Goal: Information Seeking & Learning: Understand process/instructions

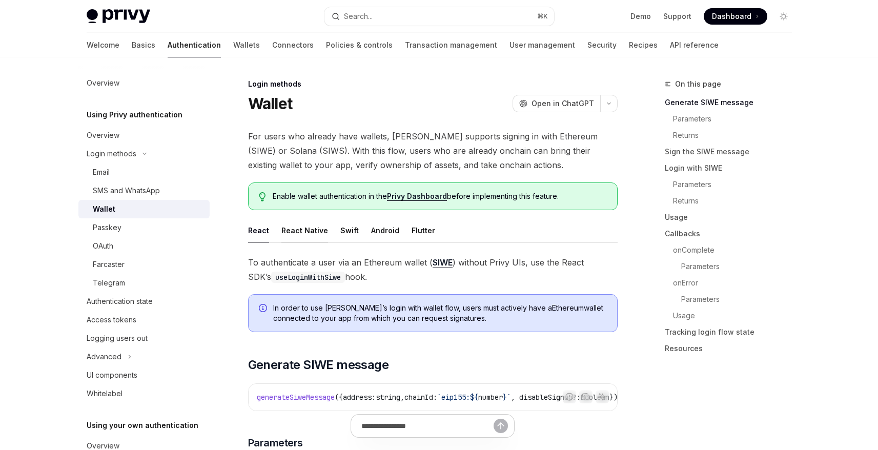
click at [319, 233] on div "React Native" at bounding box center [304, 230] width 47 height 24
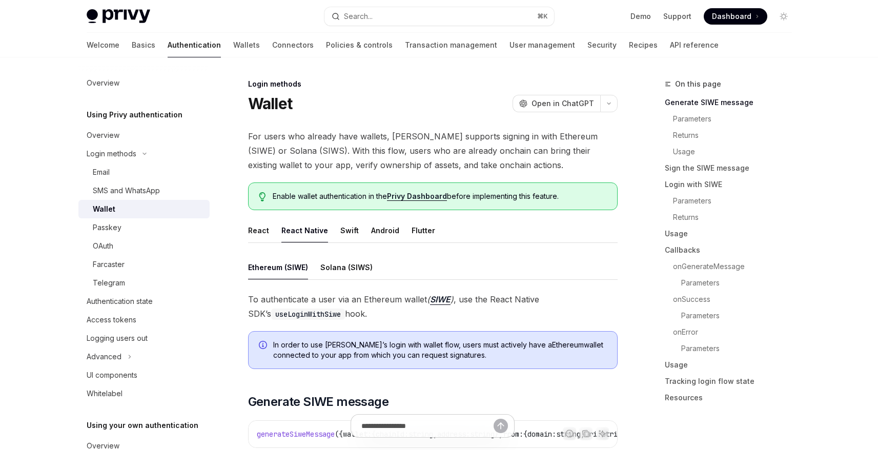
drag, startPoint x: 569, startPoint y: 195, endPoint x: 317, endPoint y: 198, distance: 252.1
click at [317, 198] on span "Enable wallet authentication in the Privy Dashboard before implementing this fe…" at bounding box center [440, 196] width 334 height 10
click at [467, 221] on ul "React React Native Swift Android Flutter" at bounding box center [432, 230] width 369 height 25
click at [426, 196] on link "Privy Dashboard" at bounding box center [417, 196] width 60 height 9
click at [263, 231] on div "React" at bounding box center [258, 230] width 21 height 24
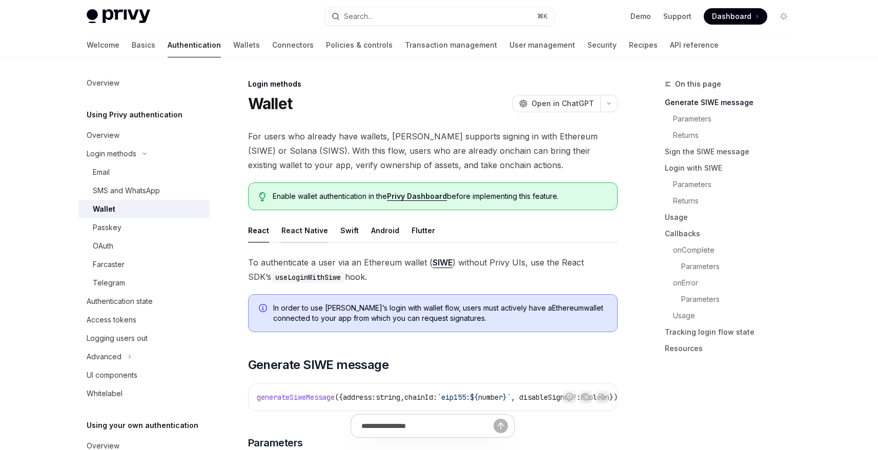
click at [292, 228] on div "React Native" at bounding box center [304, 230] width 47 height 24
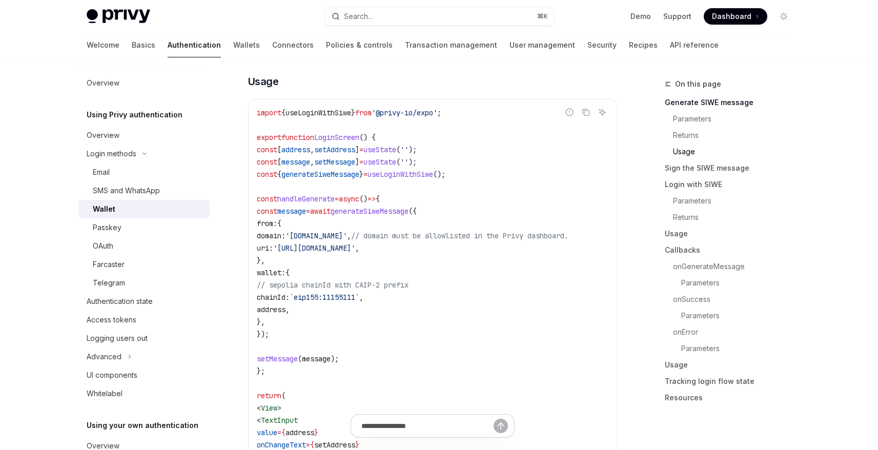
scroll to position [0, 34]
drag, startPoint x: 431, startPoint y: 239, endPoint x: 586, endPoint y: 239, distance: 154.7
click at [568, 239] on span "// domain must be allowlisted in the Privy dashboard." at bounding box center [459, 235] width 217 height 9
click at [367, 269] on code "import { useLoginWithSiwe } from '@privy-io/expo' ; export function LoginScreen…" at bounding box center [433, 340] width 352 height 467
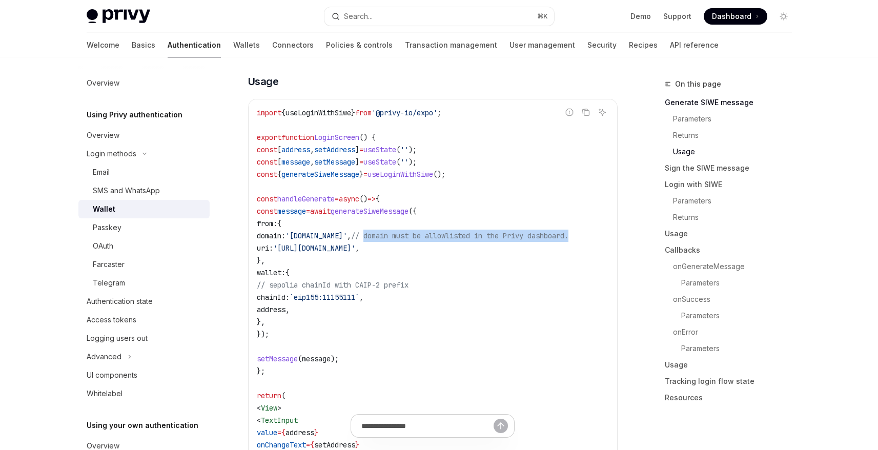
scroll to position [0, 34]
drag, startPoint x: 411, startPoint y: 239, endPoint x: 621, endPoint y: 237, distance: 210.1
copy span "domain must be allowlisted in the Privy dashboard."
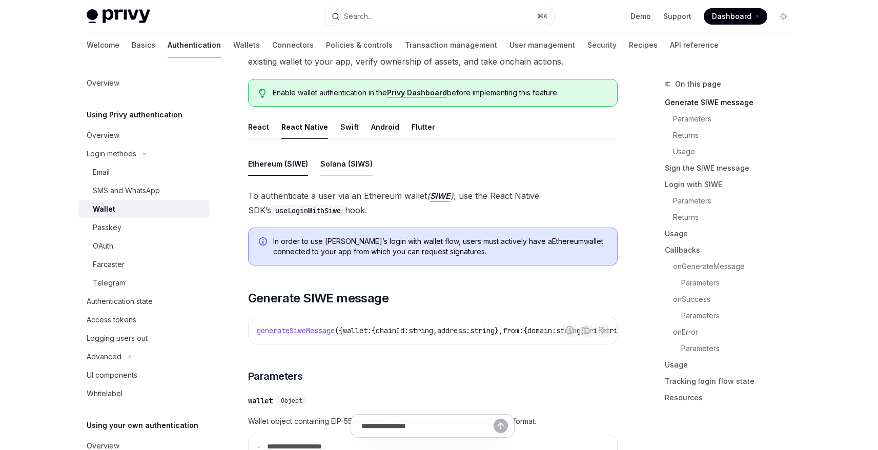
click at [338, 166] on div "Solana (SIWS)" at bounding box center [346, 164] width 52 height 24
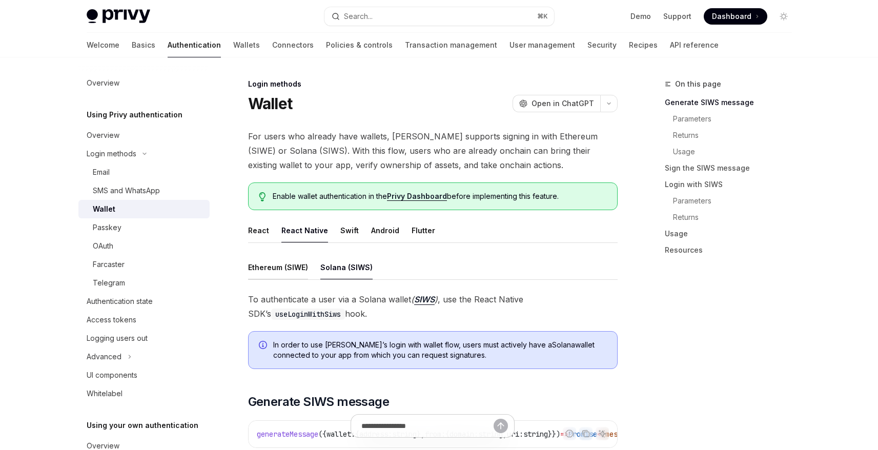
click at [286, 265] on div "Ethereum (SIWE)" at bounding box center [278, 267] width 60 height 24
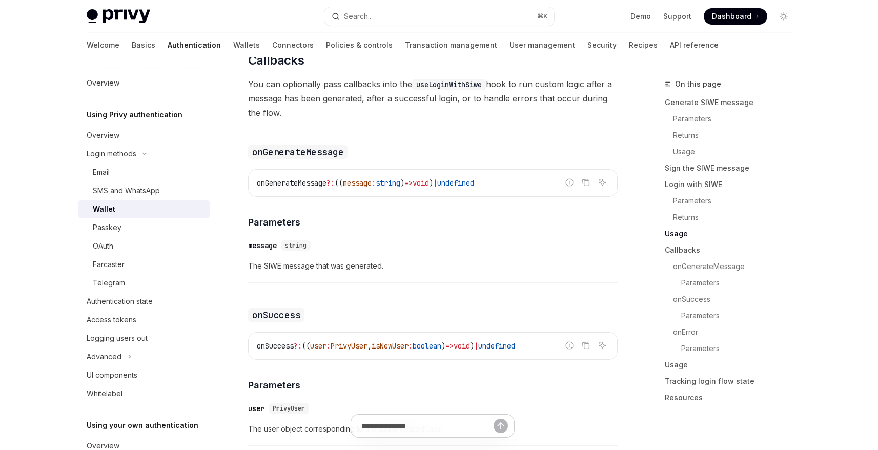
scroll to position [2404, 0]
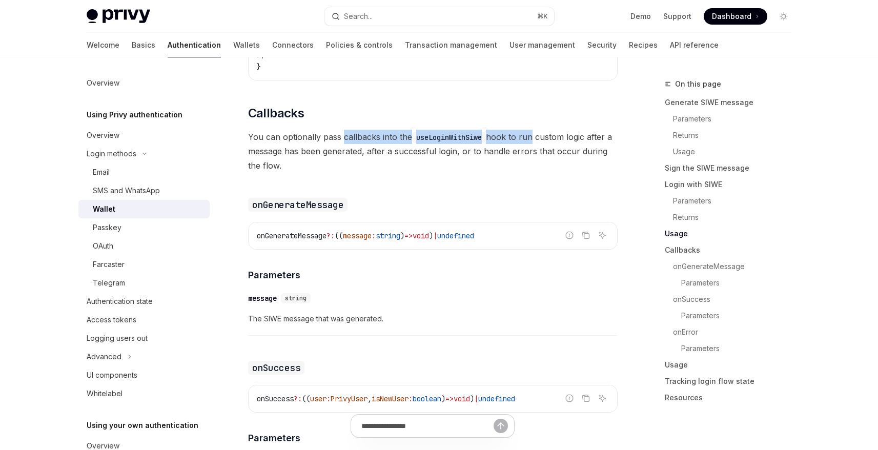
drag, startPoint x: 342, startPoint y: 149, endPoint x: 530, endPoint y: 149, distance: 188.5
click at [530, 149] on span "You can optionally pass callbacks into the useLoginWithSiwe hook to run custom …" at bounding box center [432, 151] width 369 height 43
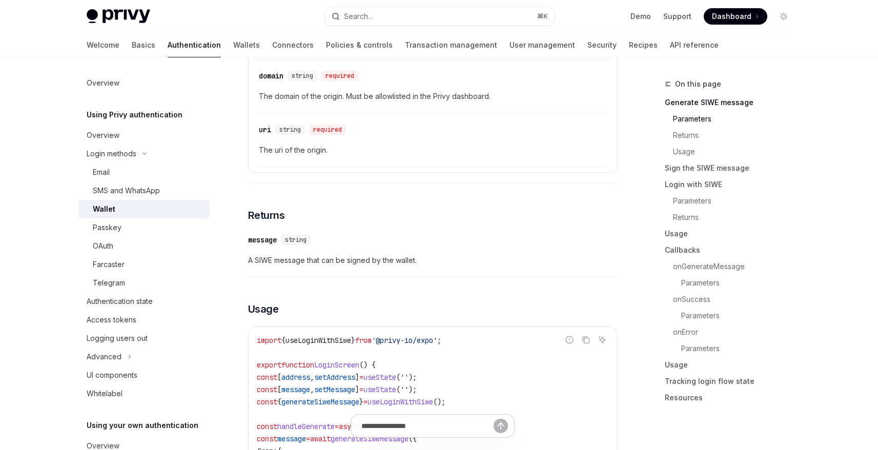
scroll to position [0, 0]
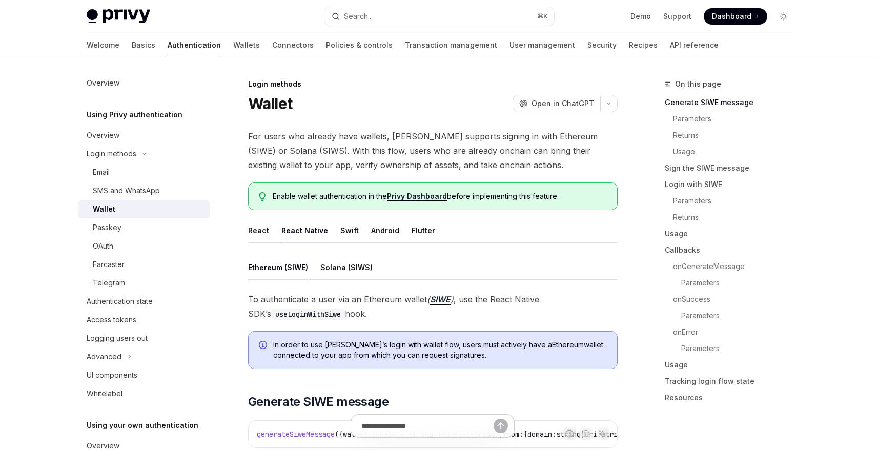
click at [343, 269] on div "Solana (SIWS)" at bounding box center [346, 267] width 52 height 24
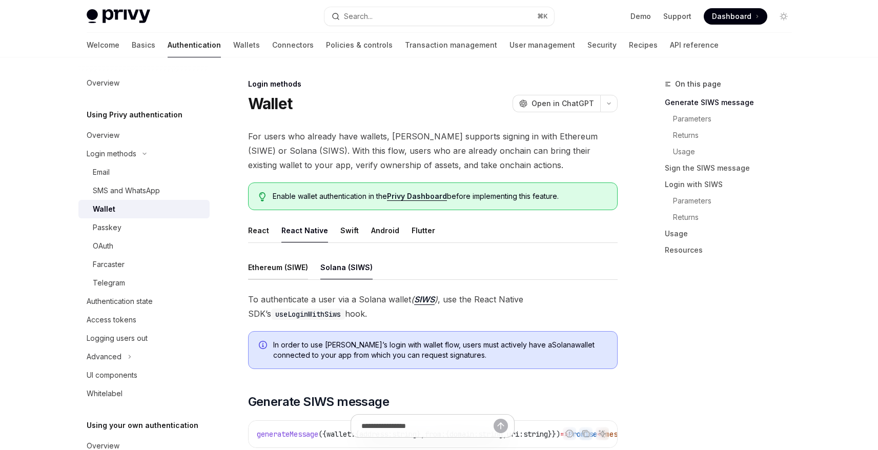
click at [287, 266] on div "Ethereum (SIWE)" at bounding box center [278, 267] width 60 height 24
type textarea "*"
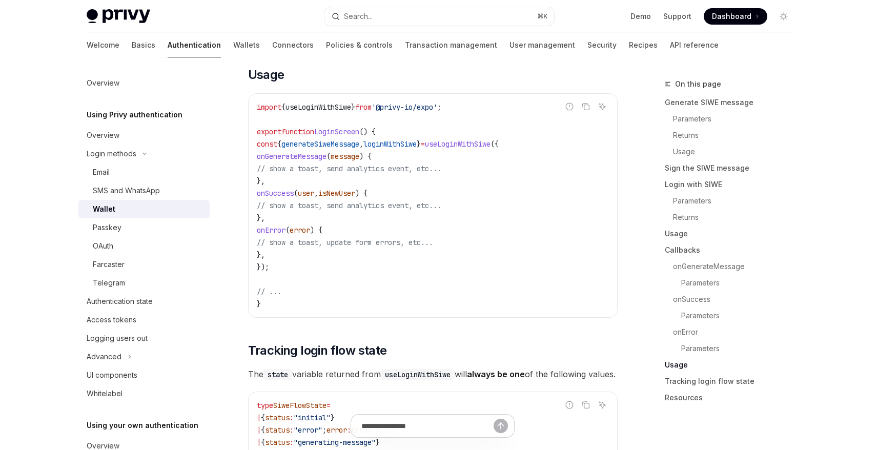
scroll to position [3079, 0]
click at [490, 147] on span "useLoginWithSiwe" at bounding box center [458, 141] width 66 height 9
copy span "useLoginWithSiwe"
